Goal: Check status

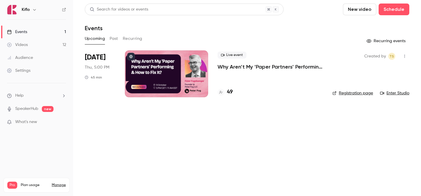
click at [232, 90] on h4 "49" at bounding box center [230, 92] width 6 height 8
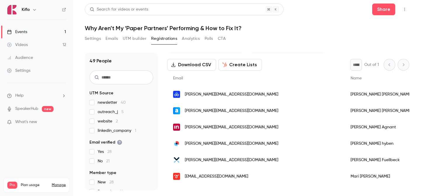
scroll to position [34, 0]
